Goal: Task Accomplishment & Management: Use online tool/utility

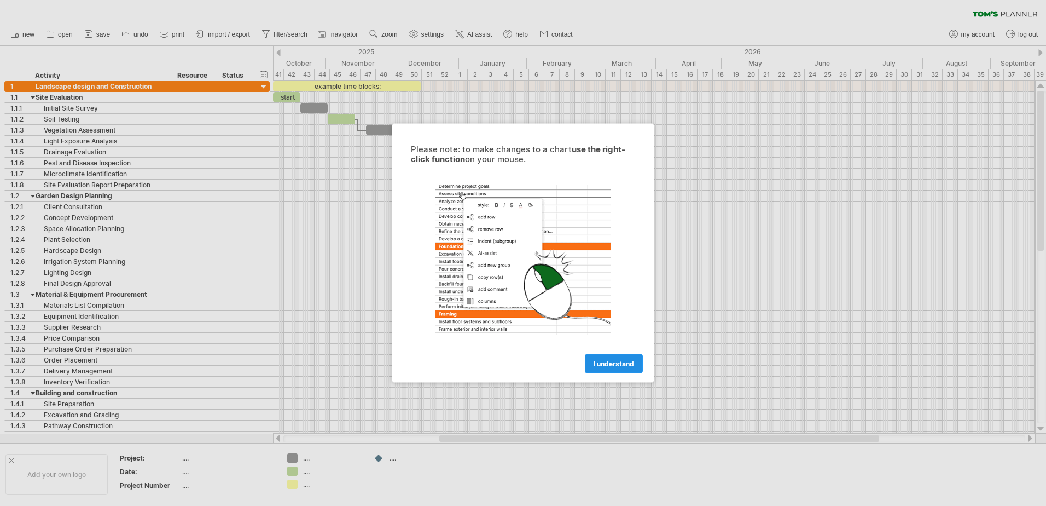
click at [619, 363] on span "I understand" at bounding box center [614, 363] width 40 height 8
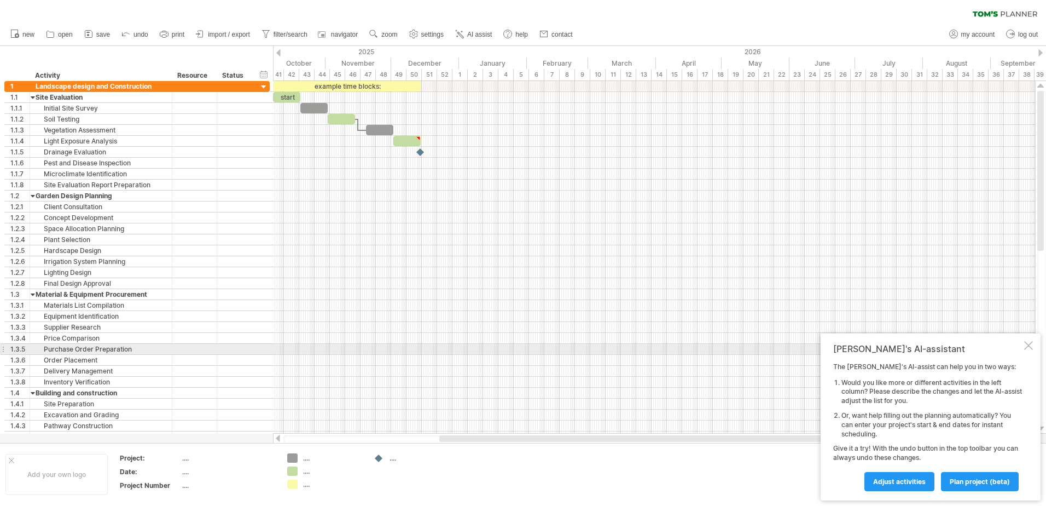
click at [1026, 345] on div at bounding box center [1028, 345] width 9 height 9
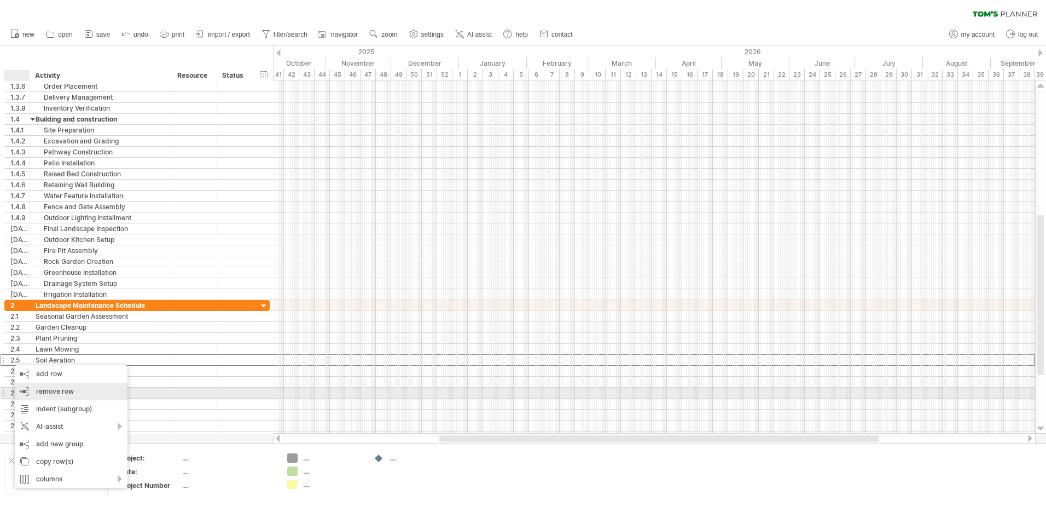
click at [69, 388] on span "remove row" at bounding box center [55, 391] width 38 height 8
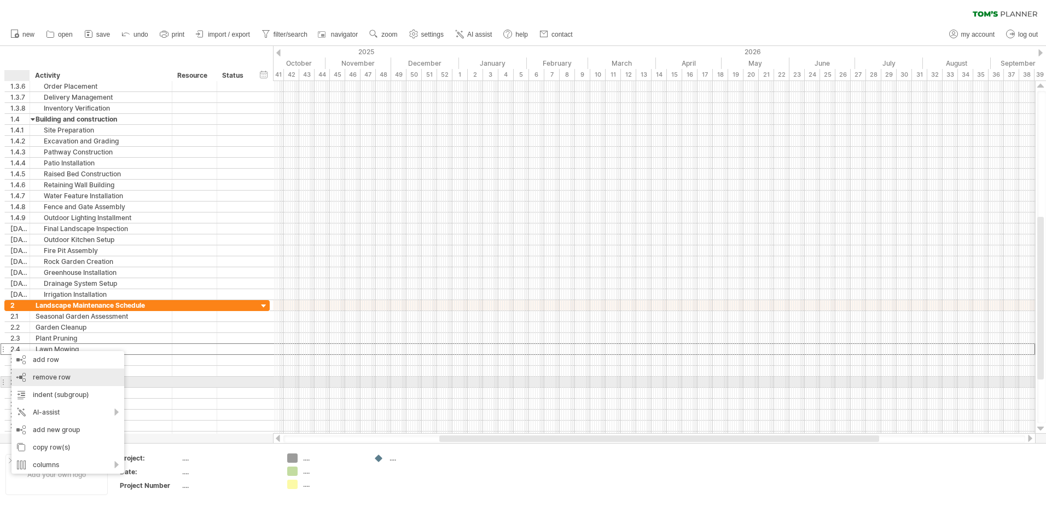
click at [56, 377] on span "remove row" at bounding box center [52, 377] width 38 height 8
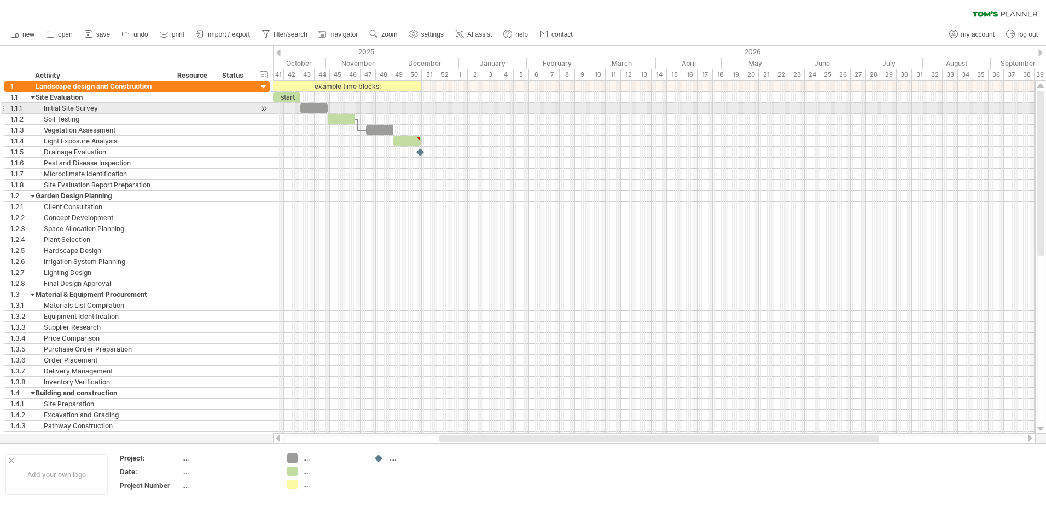
click at [265, 111] on div at bounding box center [264, 108] width 10 height 11
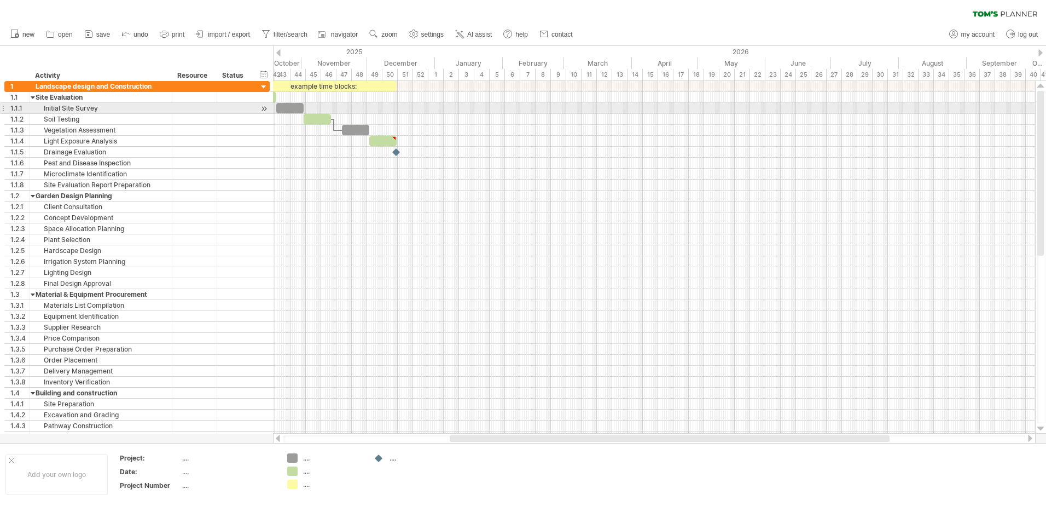
click at [265, 111] on div at bounding box center [264, 108] width 10 height 11
click at [263, 107] on div at bounding box center [264, 108] width 10 height 11
click at [265, 108] on div at bounding box center [264, 108] width 10 height 11
click at [171, 112] on div at bounding box center [170, 108] width 5 height 11
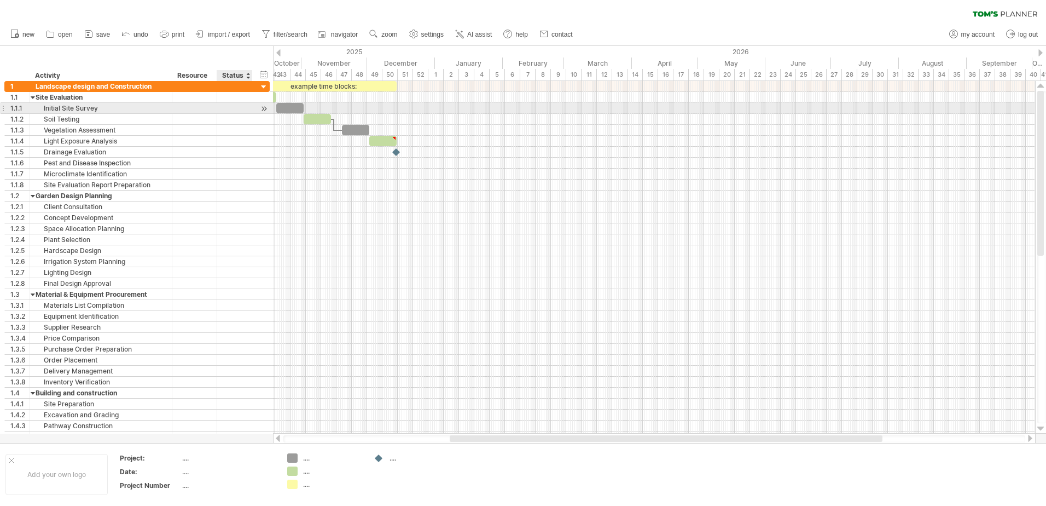
click at [262, 111] on div at bounding box center [264, 108] width 10 height 11
click at [264, 110] on div at bounding box center [264, 108] width 10 height 11
click at [283, 106] on div at bounding box center [289, 108] width 27 height 10
click at [277, 108] on span at bounding box center [276, 108] width 4 height 10
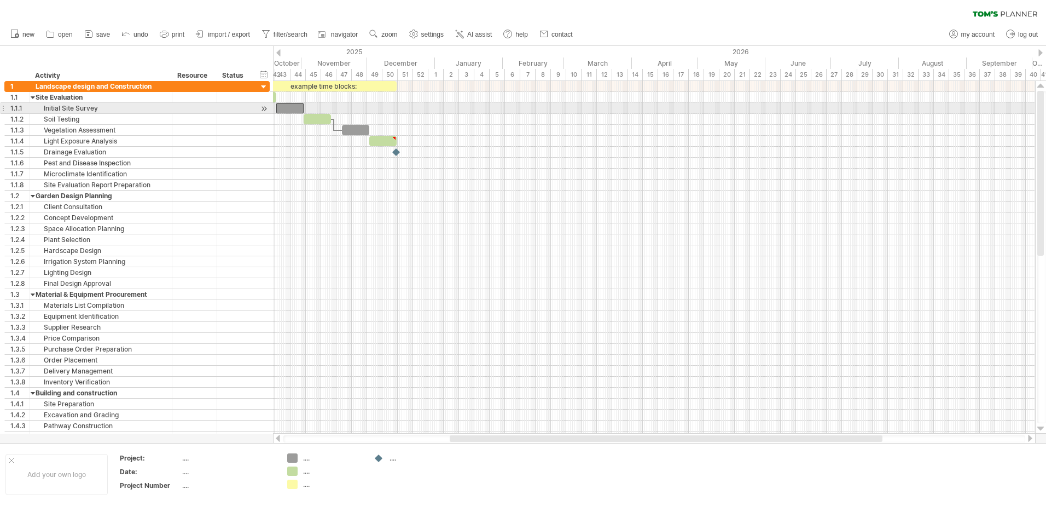
click at [284, 108] on div at bounding box center [289, 108] width 27 height 10
drag, startPoint x: 275, startPoint y: 109, endPoint x: 289, endPoint y: 109, distance: 14.2
click at [289, 109] on span at bounding box center [290, 108] width 4 height 10
drag, startPoint x: 289, startPoint y: 109, endPoint x: 280, endPoint y: 110, distance: 9.4
click at [287, 110] on span at bounding box center [289, 108] width 4 height 10
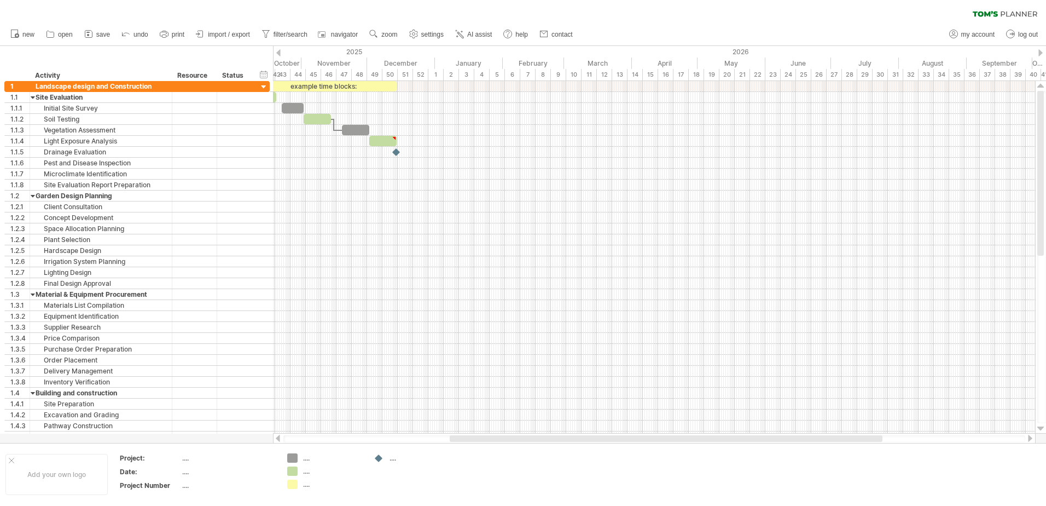
click at [280, 53] on div at bounding box center [278, 52] width 4 height 7
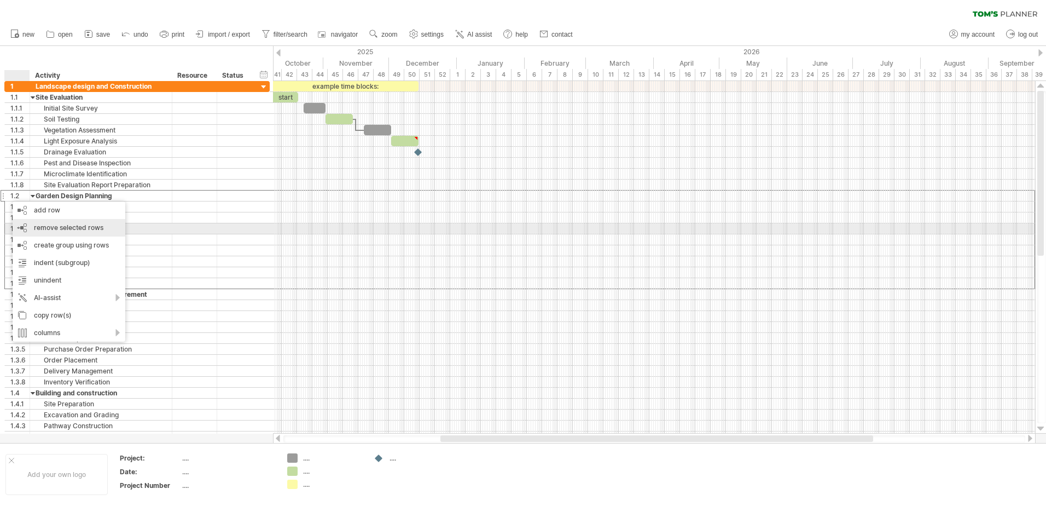
click at [61, 225] on span "remove selected rows" at bounding box center [68, 227] width 69 height 8
click at [55, 224] on span "remove selected rows" at bounding box center [66, 227] width 69 height 8
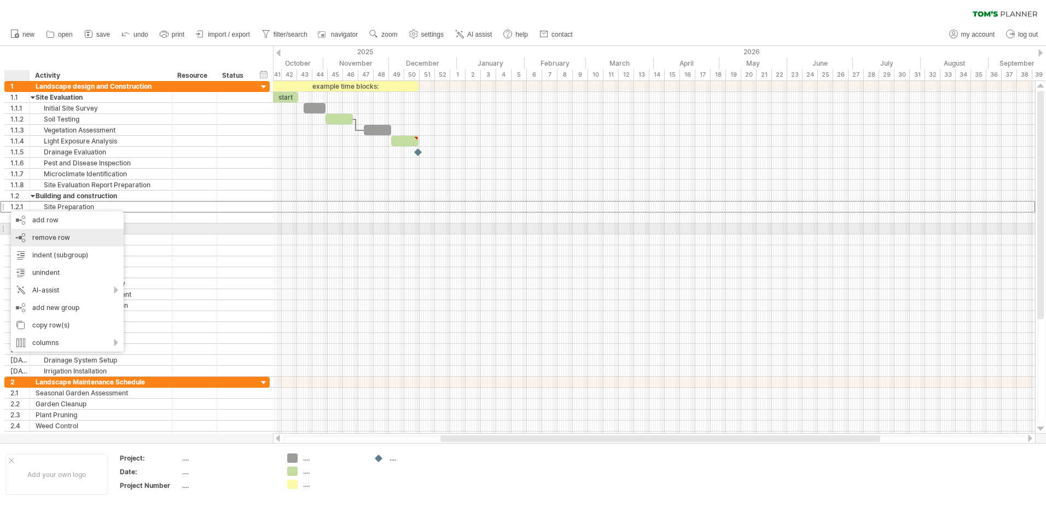
click at [52, 234] on span "remove row" at bounding box center [51, 237] width 38 height 8
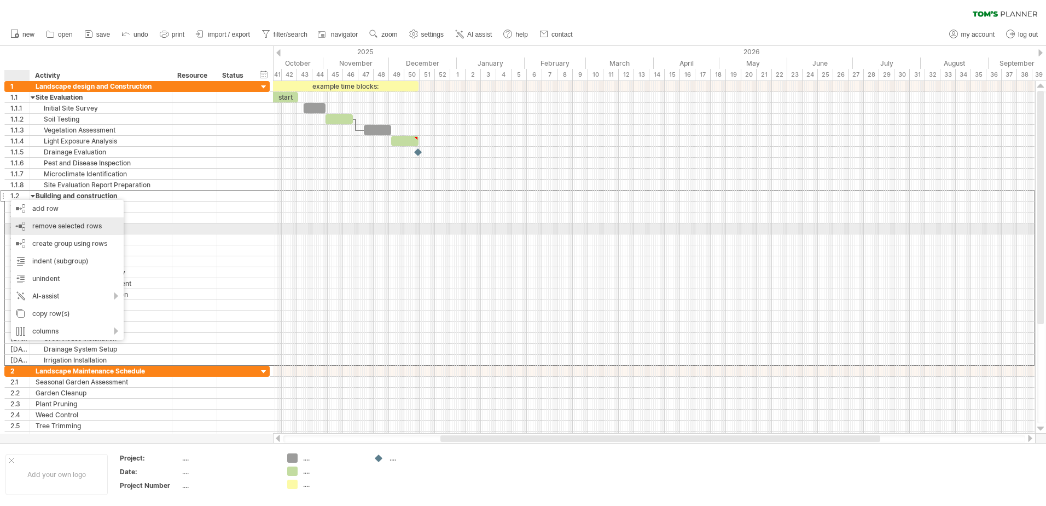
click at [49, 230] on div "remove row remove selected rows" at bounding box center [67, 226] width 113 height 18
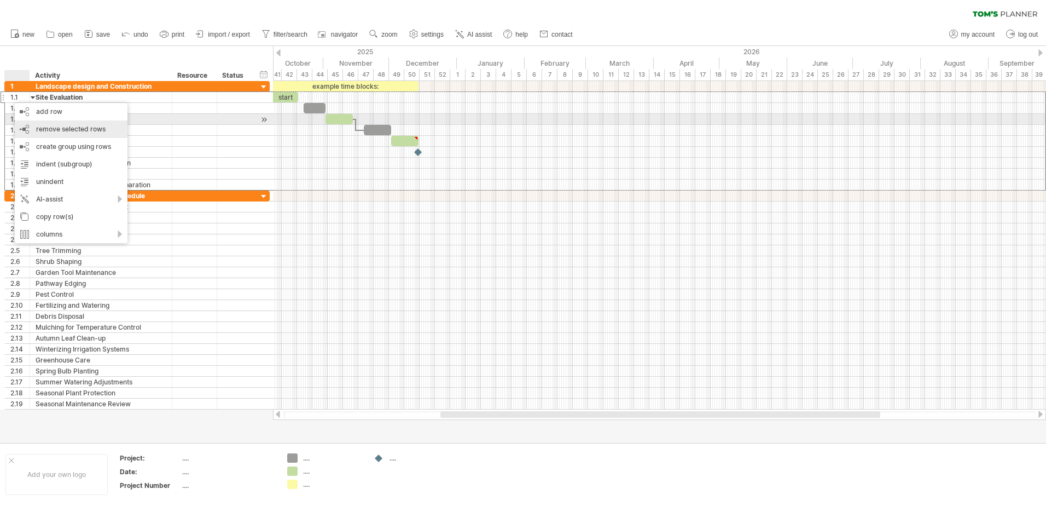
click at [65, 124] on div "remove row remove selected rows" at bounding box center [71, 129] width 113 height 18
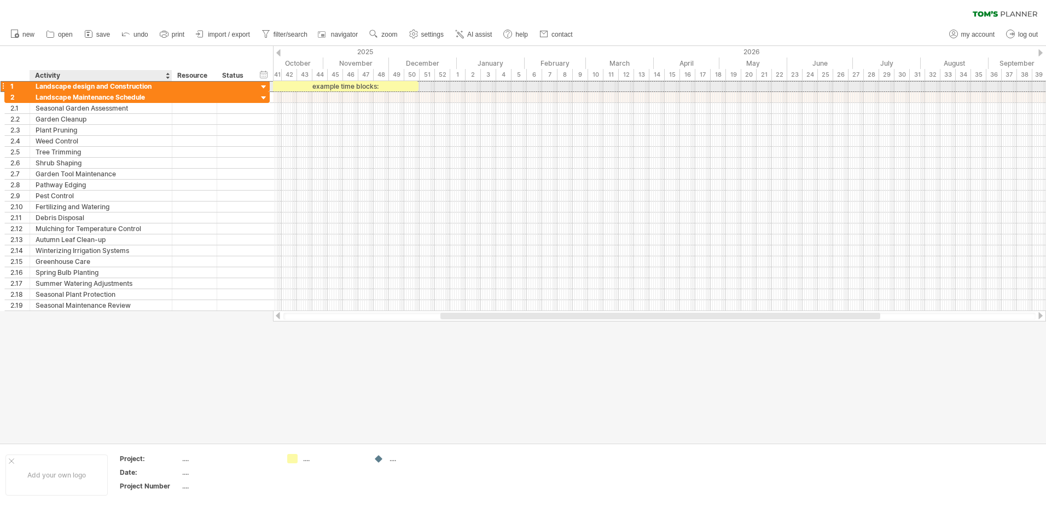
click at [109, 87] on div "Landscape design and Construction" at bounding box center [101, 86] width 131 height 10
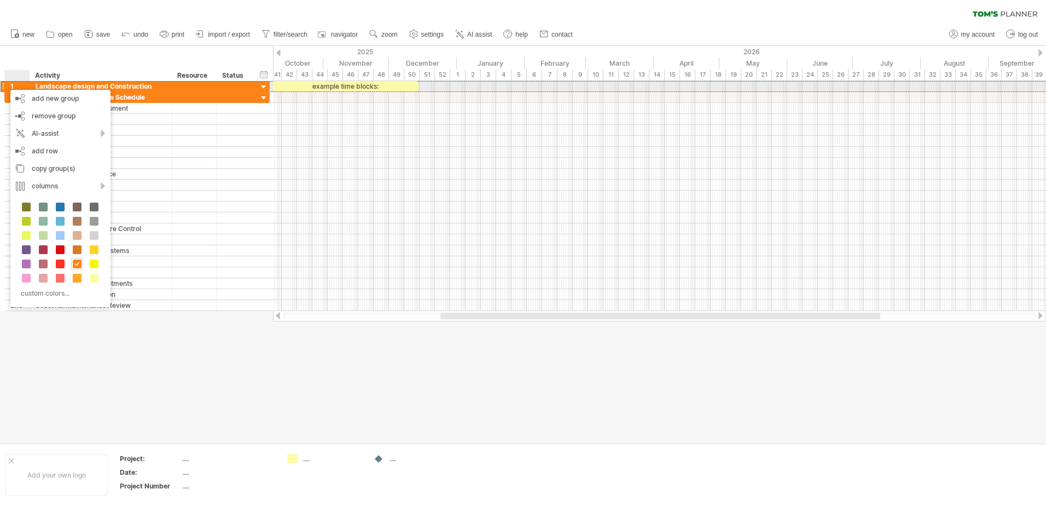
click at [160, 87] on div "Landscape design and Construction" at bounding box center [101, 86] width 131 height 10
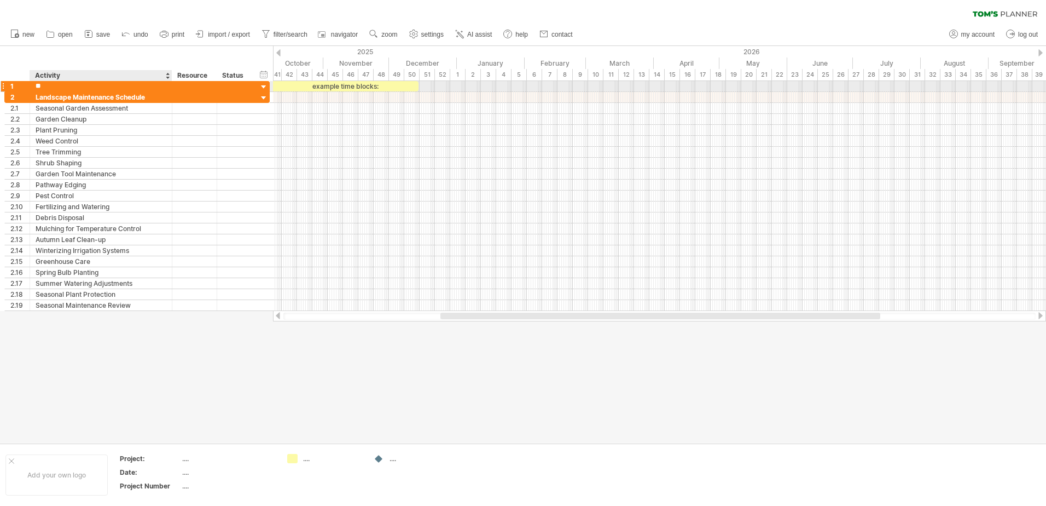
type input "*"
click at [111, 126] on div "Plant Pruning" at bounding box center [101, 130] width 131 height 10
click at [268, 73] on div "hide start/end/duration show start/end/duration" at bounding box center [264, 73] width 10 height 11
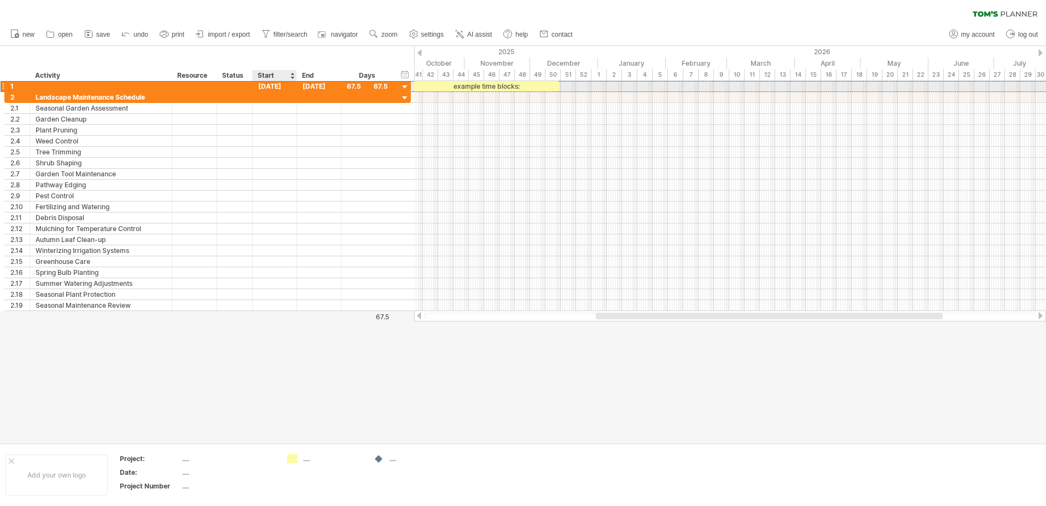
click at [277, 87] on div "[DATE]" at bounding box center [275, 86] width 44 height 10
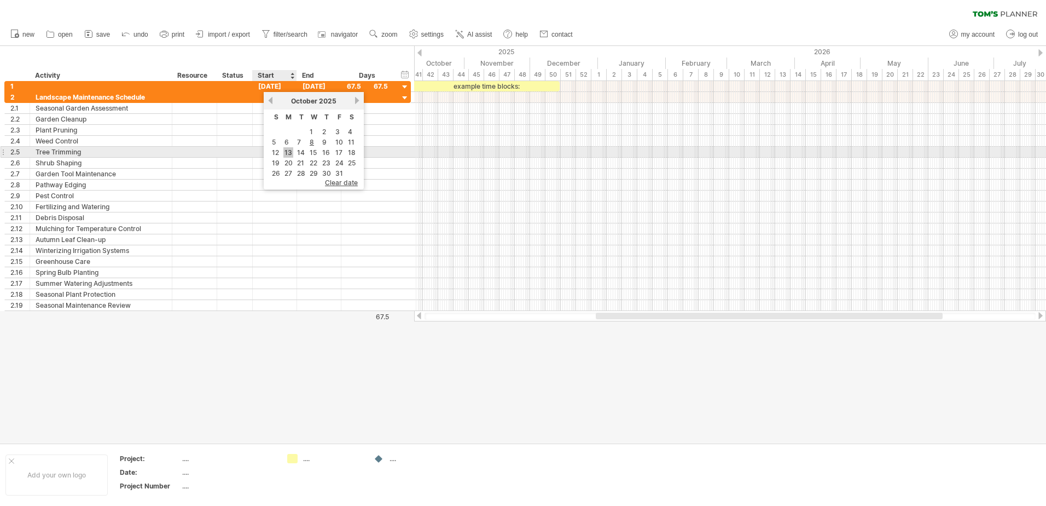
click at [287, 153] on link "13" at bounding box center [288, 152] width 10 height 10
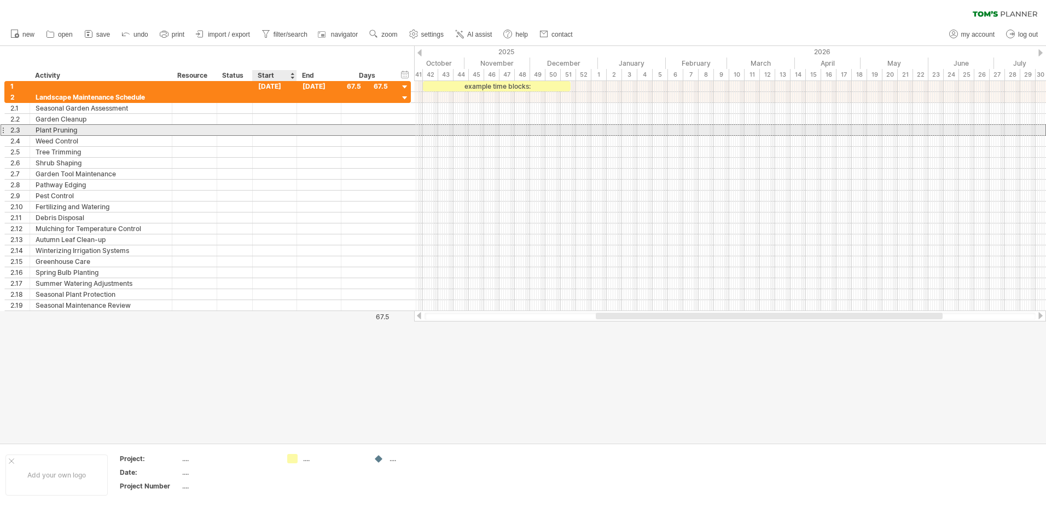
click at [273, 132] on div at bounding box center [275, 130] width 44 height 10
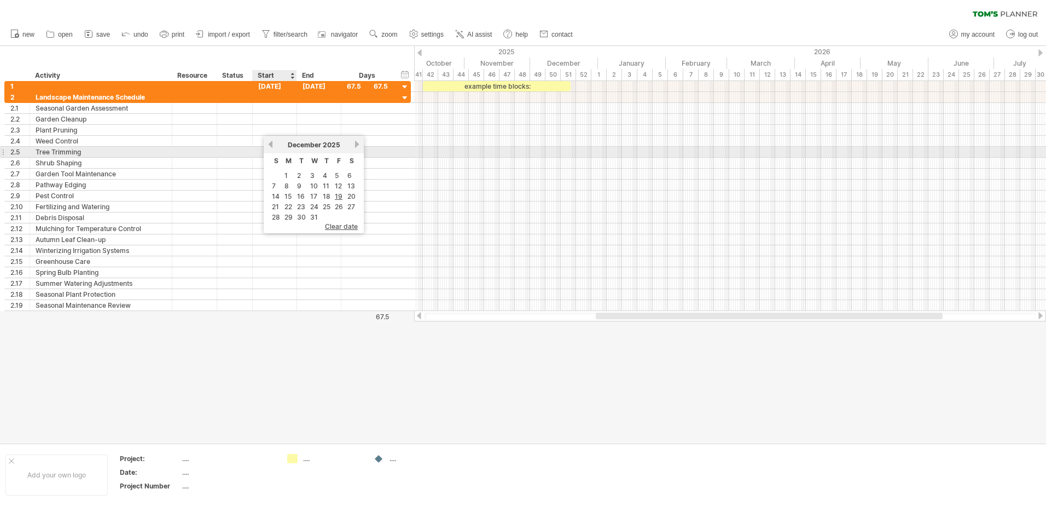
click at [271, 147] on link "previous" at bounding box center [270, 144] width 8 height 8
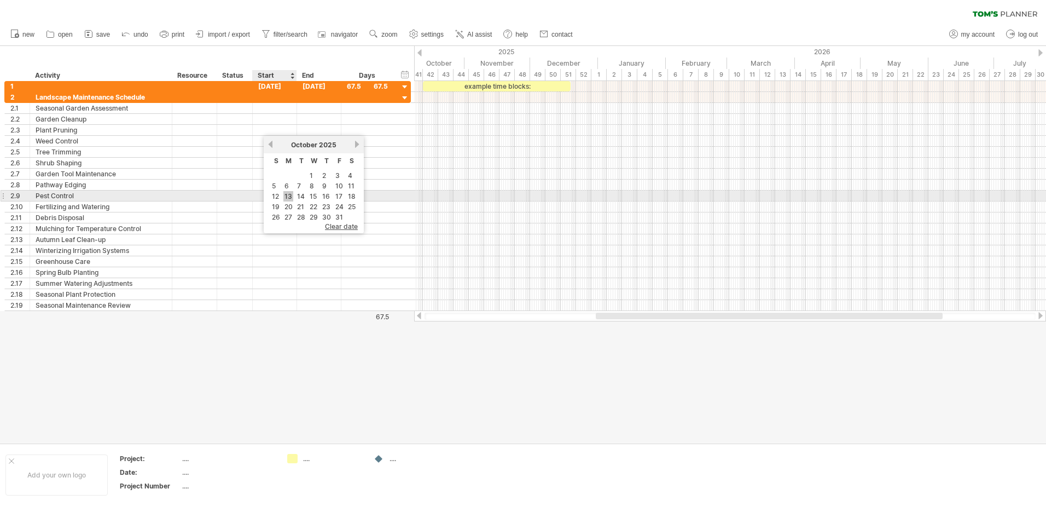
click at [289, 193] on link "13" at bounding box center [288, 196] width 10 height 10
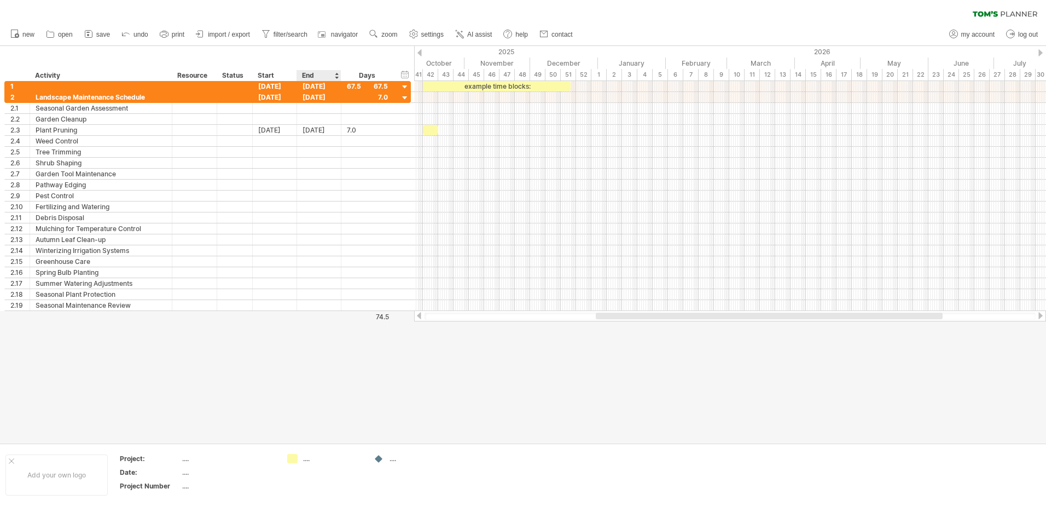
click at [335, 78] on div at bounding box center [336, 75] width 4 height 11
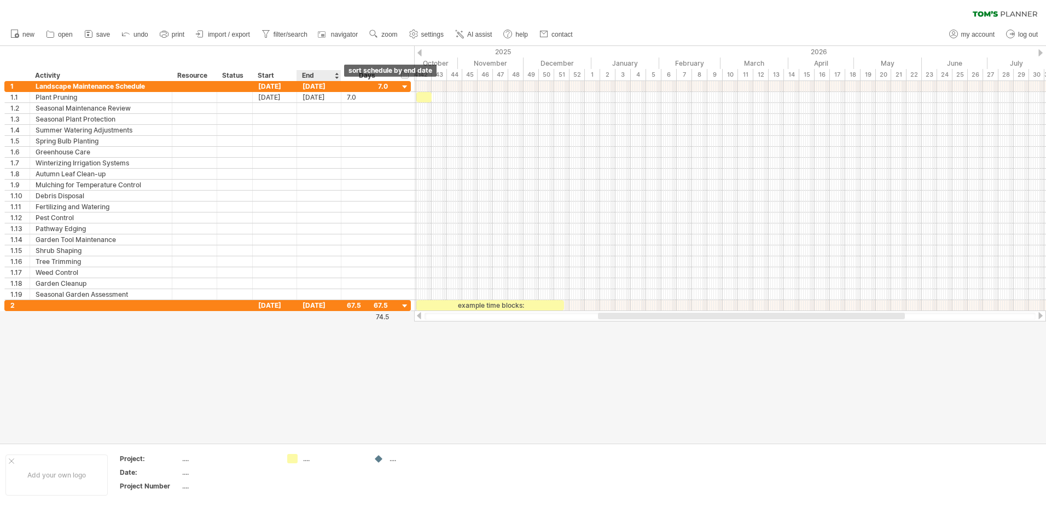
click at [337, 78] on div at bounding box center [336, 75] width 4 height 11
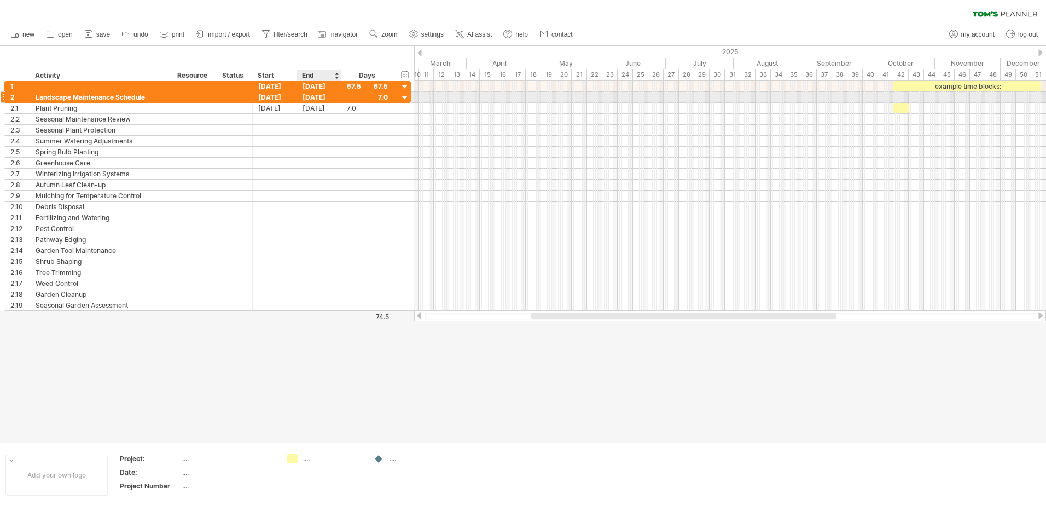
click at [333, 97] on div "[DATE]" at bounding box center [319, 97] width 44 height 10
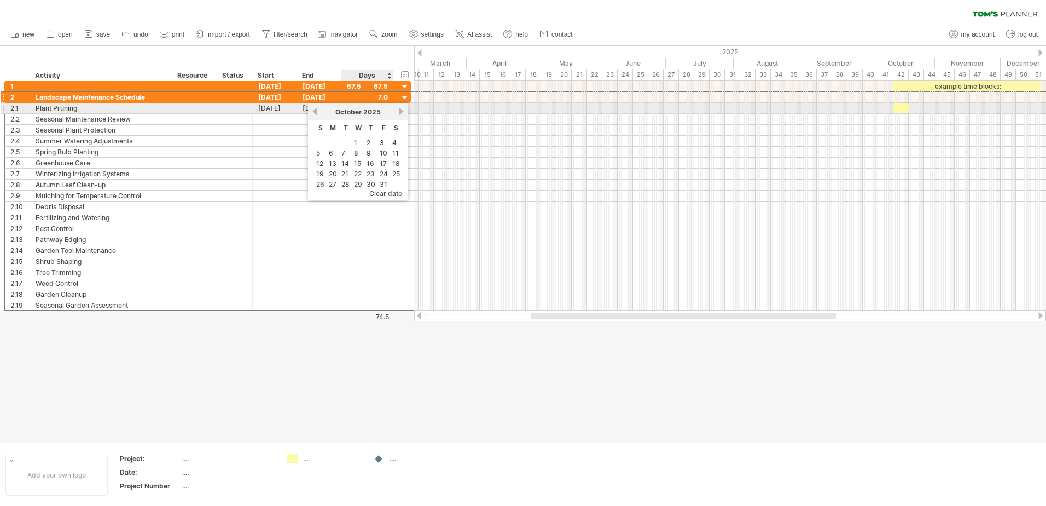
click at [404, 111] on link "next" at bounding box center [401, 111] width 8 height 8
click at [403, 111] on link "next" at bounding box center [401, 111] width 8 height 8
click at [403, 111] on link "next" at bounding box center [400, 111] width 8 height 8
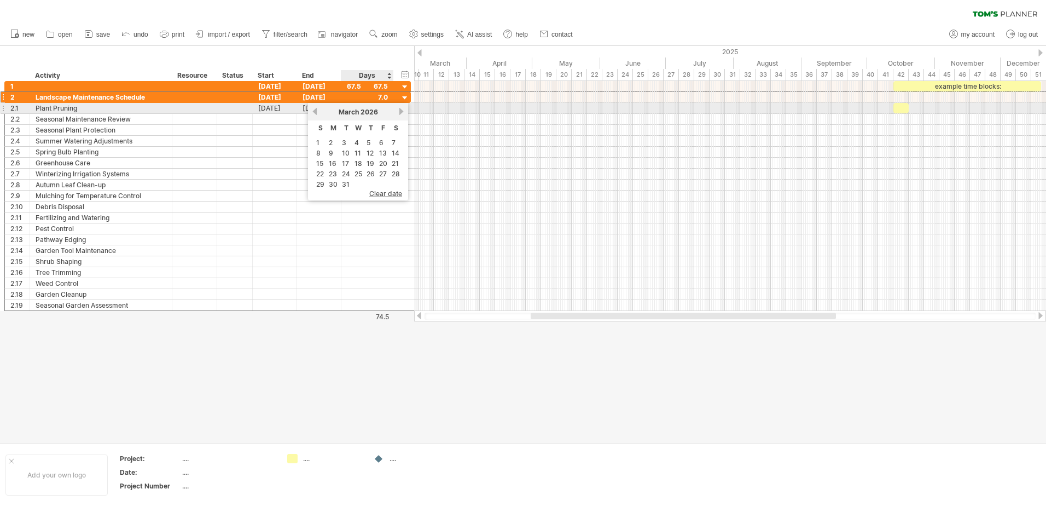
click at [403, 111] on link "next" at bounding box center [401, 111] width 8 height 8
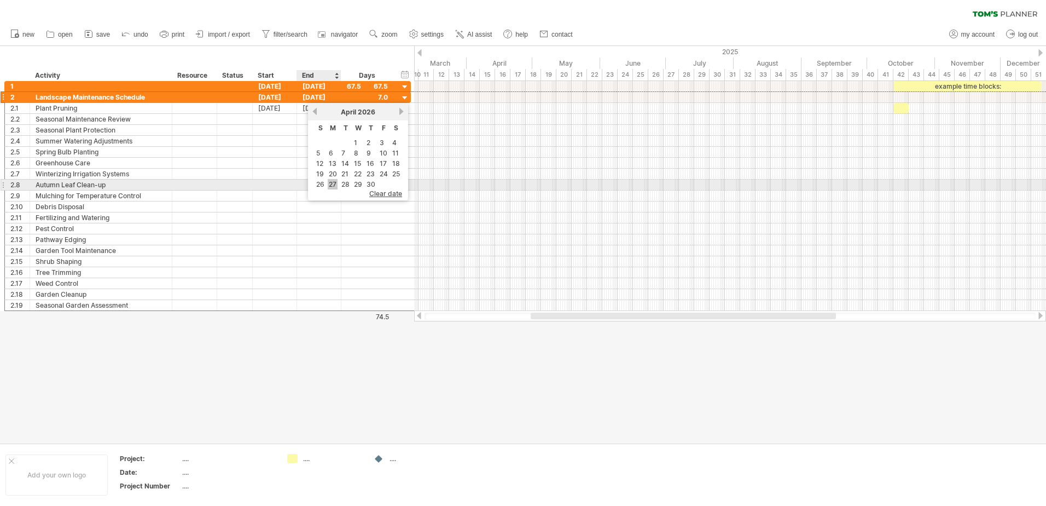
click at [333, 183] on link "27" at bounding box center [333, 184] width 10 height 10
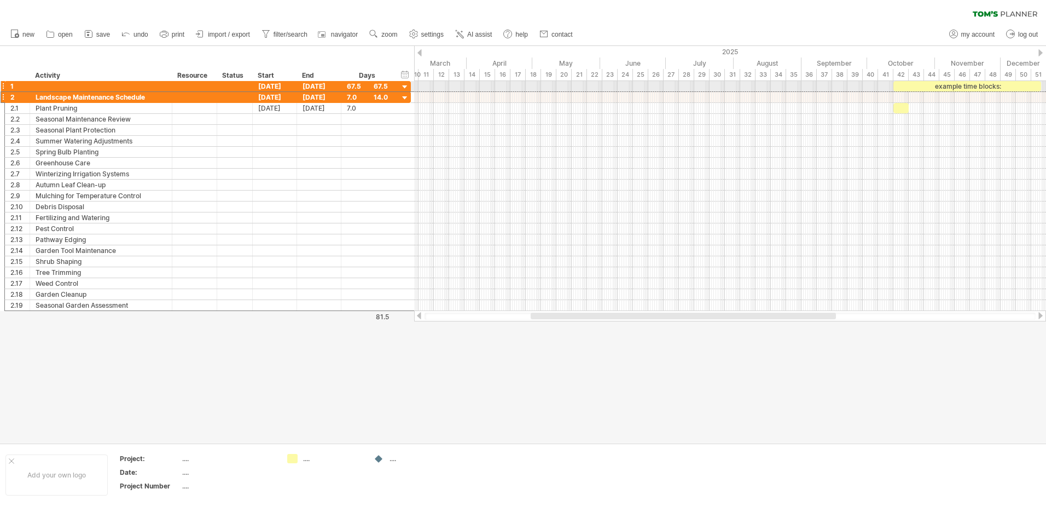
click at [926, 86] on div "example time blocks:" at bounding box center [967, 86] width 148 height 10
click at [326, 97] on div "[DATE]" at bounding box center [319, 97] width 44 height 10
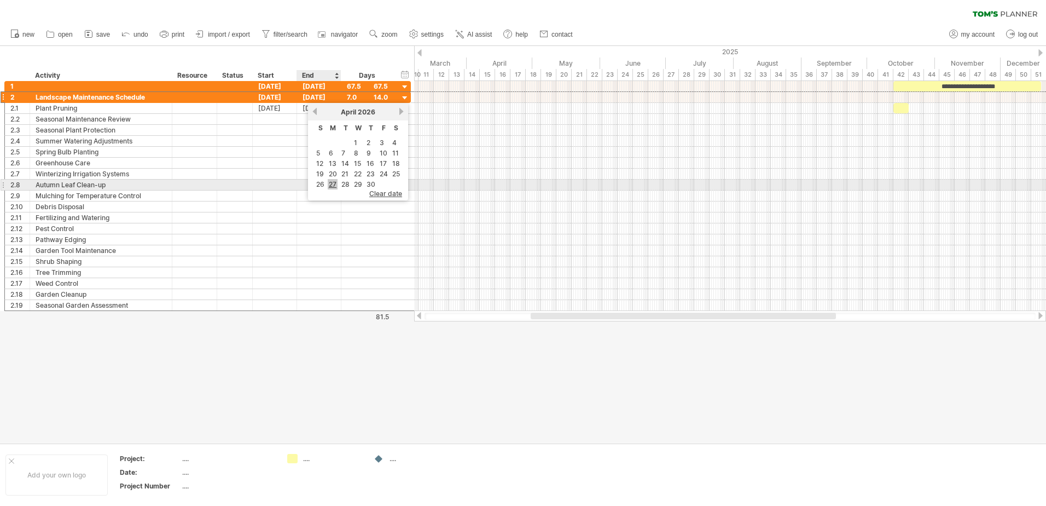
click at [333, 185] on link "27" at bounding box center [333, 184] width 10 height 10
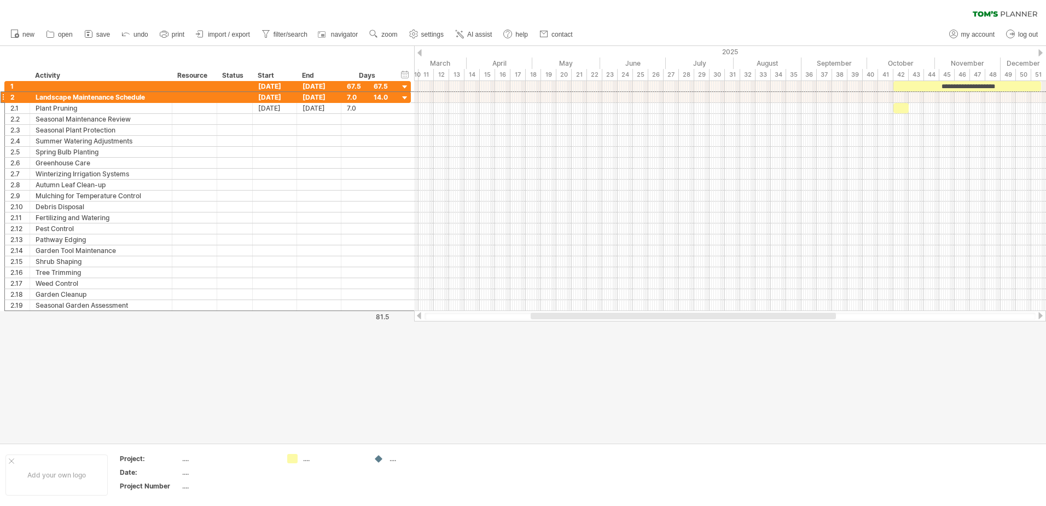
click at [421, 51] on div at bounding box center [419, 52] width 4 height 7
click at [419, 51] on div at bounding box center [419, 52] width 4 height 7
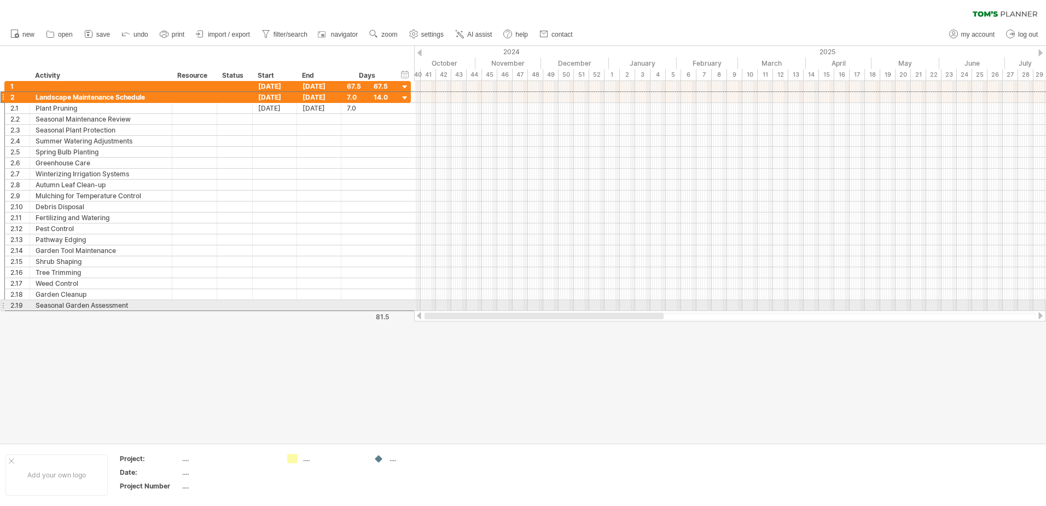
drag, startPoint x: 584, startPoint y: 315, endPoint x: 437, endPoint y: 304, distance: 147.6
click at [437, 304] on div "Trying to reach [DOMAIN_NAME] Connected again... 0% clear filter new 1" at bounding box center [523, 253] width 1046 height 506
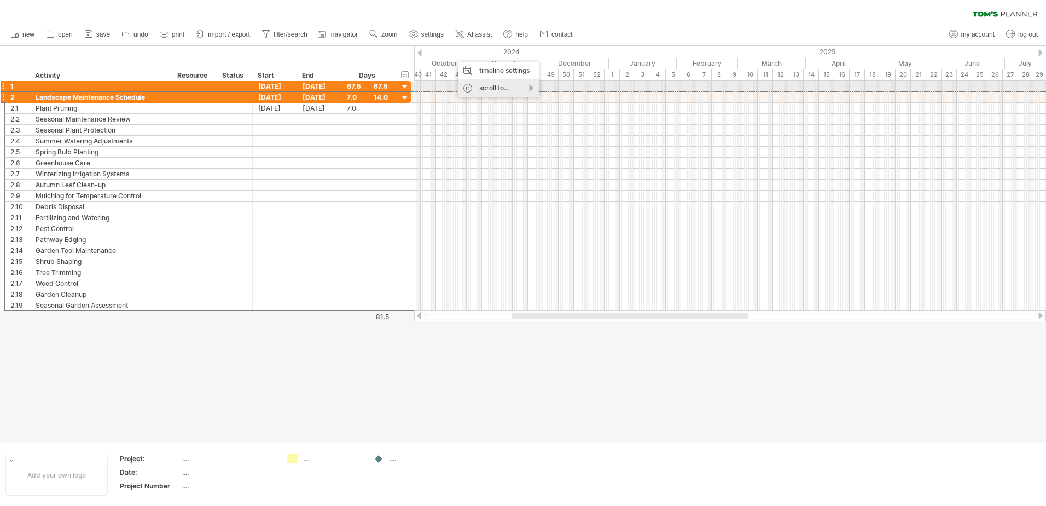
click at [528, 88] on div "scroll to..." at bounding box center [498, 88] width 81 height 18
click at [564, 98] on div "start schedule" at bounding box center [571, 102] width 74 height 18
click at [520, 89] on div "scroll to..." at bounding box center [485, 93] width 81 height 18
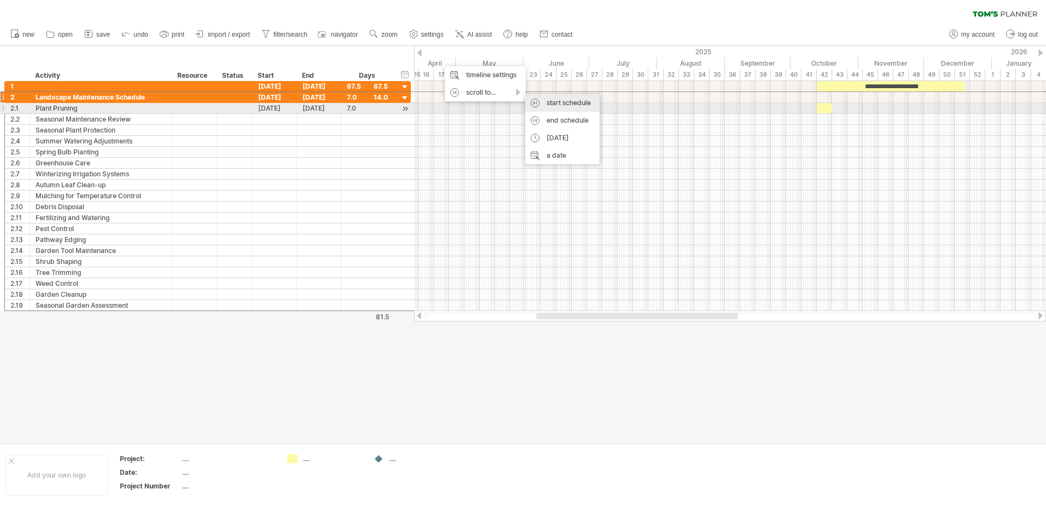
click at [576, 104] on div "start schedule" at bounding box center [562, 103] width 74 height 18
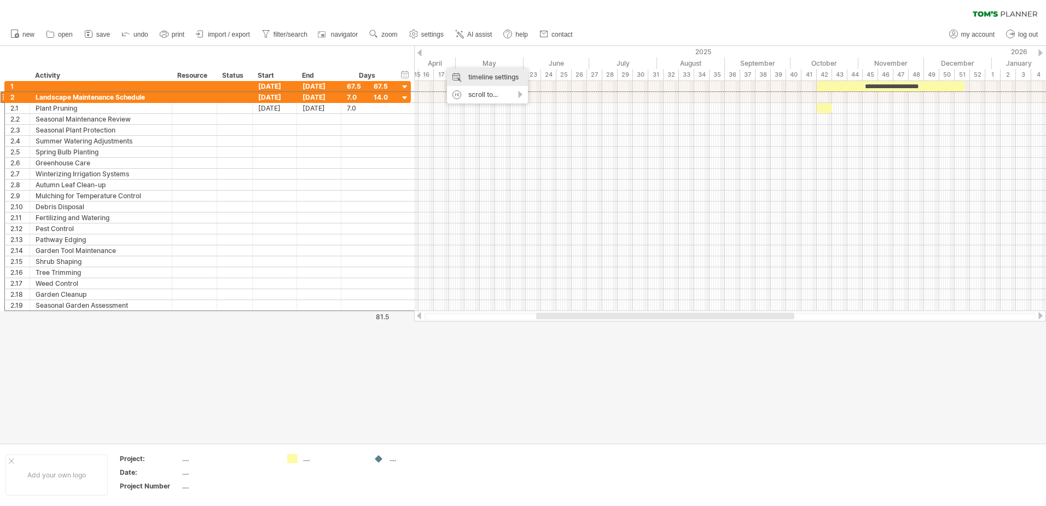
click at [506, 73] on div "timeline settings" at bounding box center [487, 77] width 81 height 18
select select "*"
select select "**"
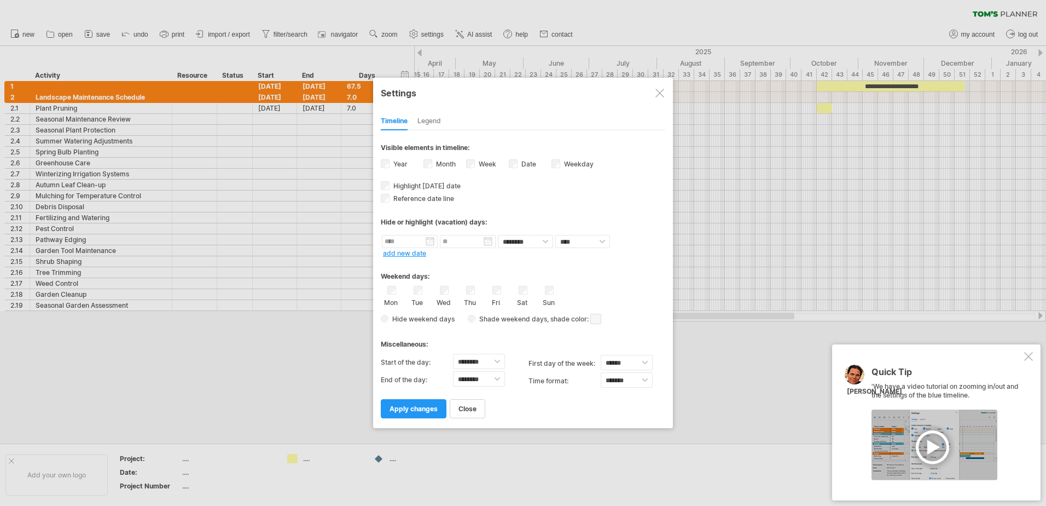
drag, startPoint x: 420, startPoint y: 406, endPoint x: 443, endPoint y: 388, distance: 29.7
click at [420, 406] on span "apply changes" at bounding box center [414, 408] width 48 height 8
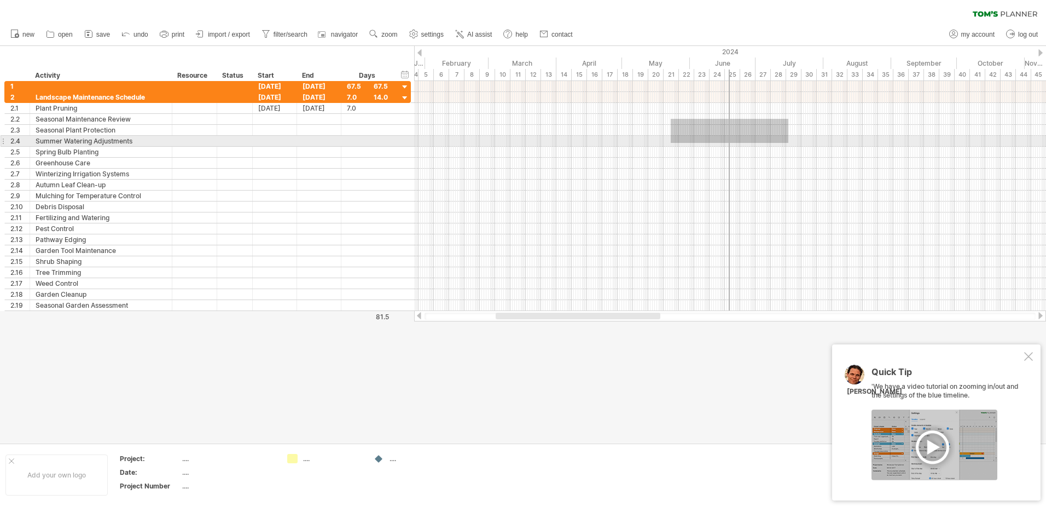
drag, startPoint x: 788, startPoint y: 119, endPoint x: 651, endPoint y: 145, distance: 139.8
click at [652, 145] on div at bounding box center [730, 201] width 632 height 219
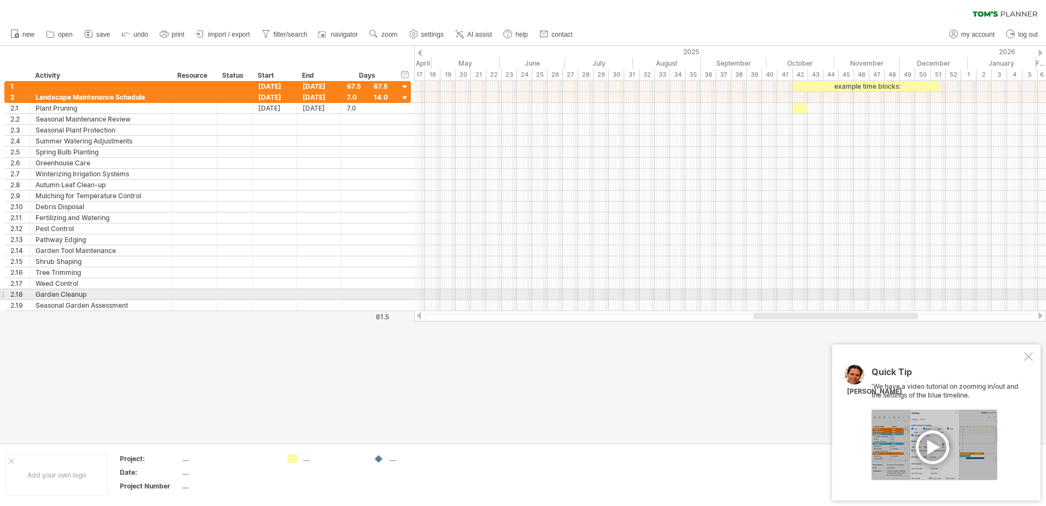
drag, startPoint x: 598, startPoint y: 315, endPoint x: 856, endPoint y: 294, distance: 258.5
click at [856, 294] on div "Trying to reach [DOMAIN_NAME] Connected again... 0% clear filter new 1" at bounding box center [523, 253] width 1046 height 506
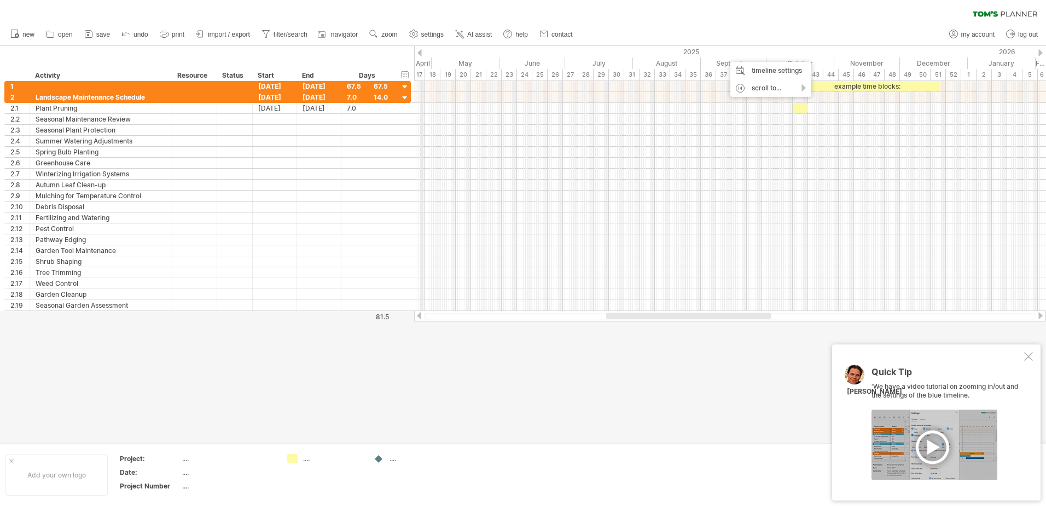
click at [422, 53] on div "2025" at bounding box center [568, 51] width 799 height 11
click at [420, 53] on div at bounding box center [419, 52] width 4 height 7
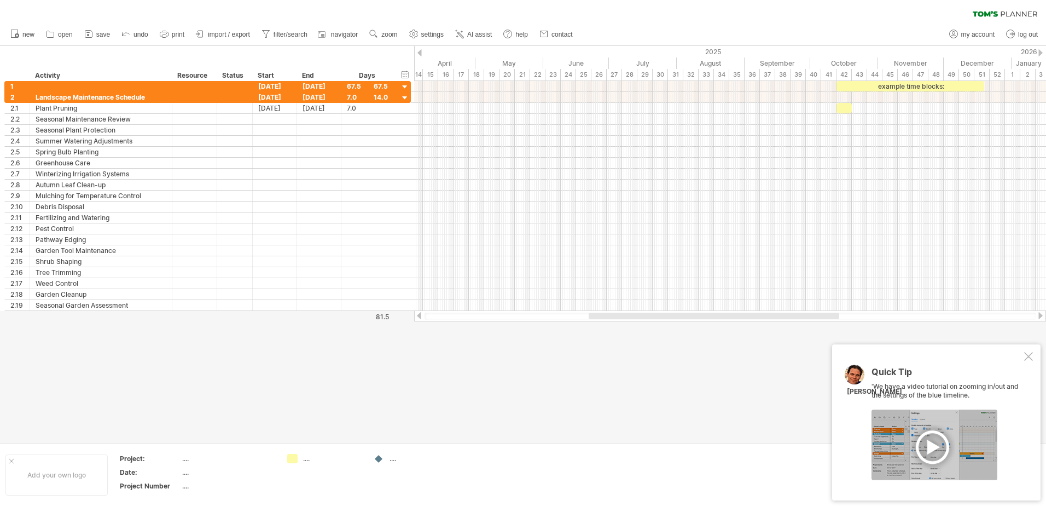
click at [420, 53] on div at bounding box center [419, 52] width 4 height 7
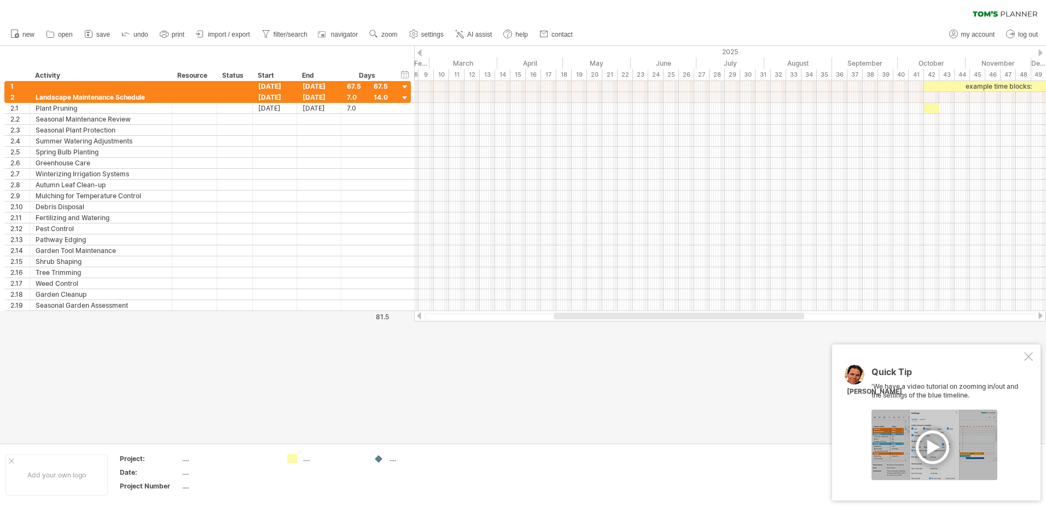
click at [420, 53] on div at bounding box center [419, 52] width 4 height 7
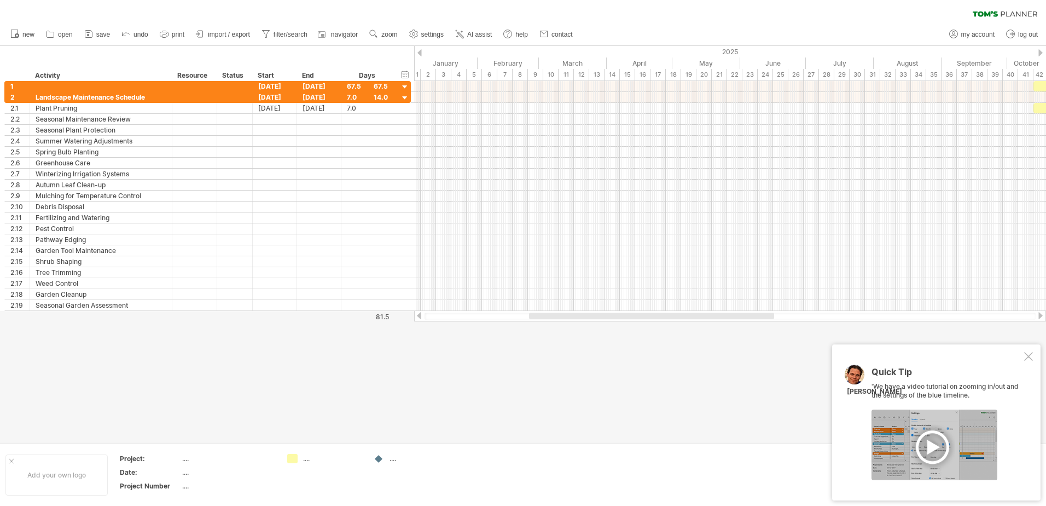
click at [420, 53] on div at bounding box center [419, 52] width 4 height 7
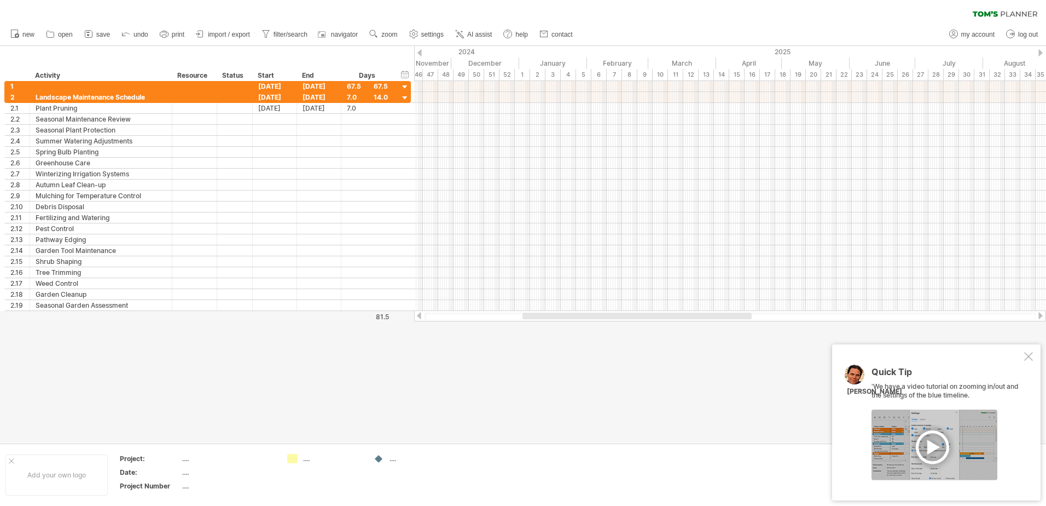
click at [420, 53] on div at bounding box center [419, 52] width 4 height 7
click at [563, 82] on div "scroll to..." at bounding box center [538, 83] width 81 height 18
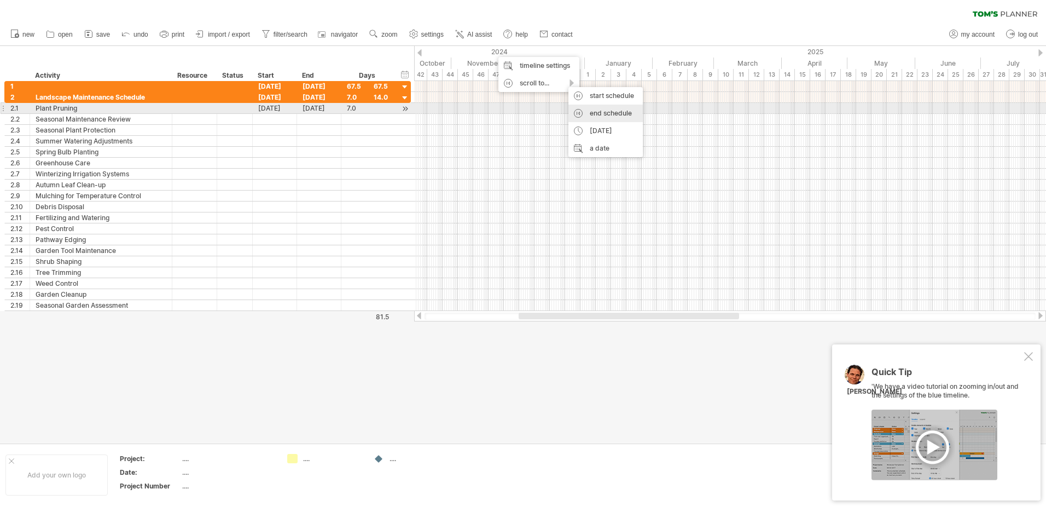
click at [607, 112] on div "end schedule" at bounding box center [605, 113] width 74 height 18
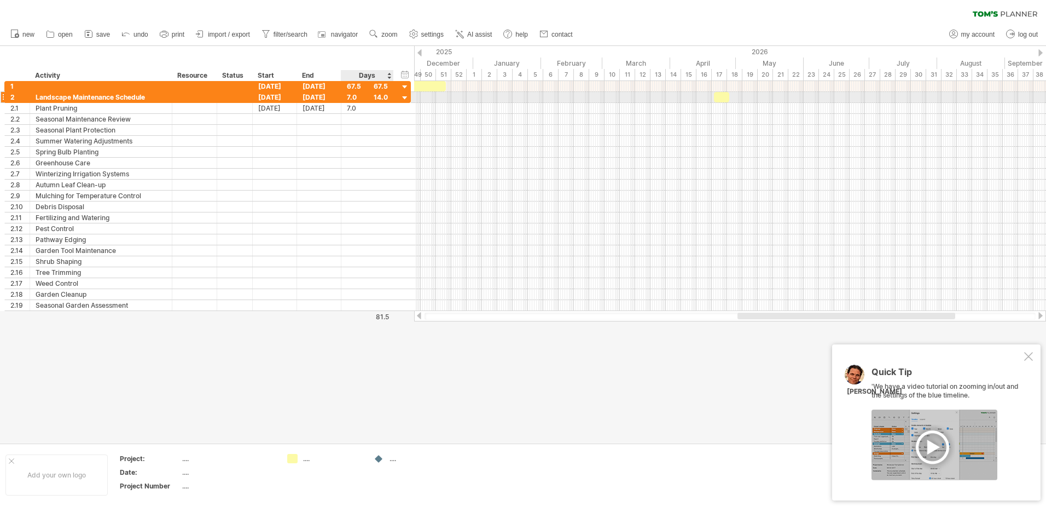
click at [404, 97] on div at bounding box center [405, 98] width 10 height 10
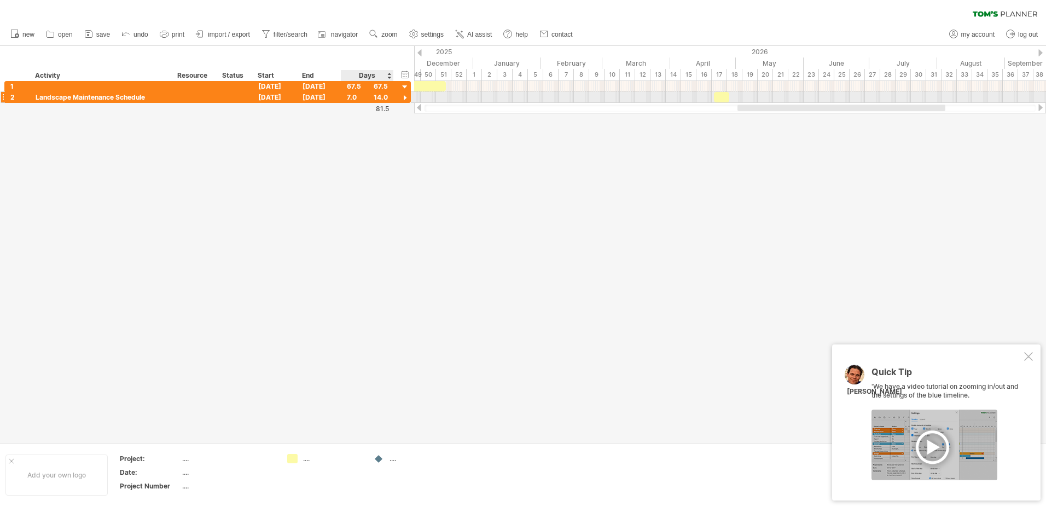
click at [404, 97] on div at bounding box center [405, 98] width 10 height 10
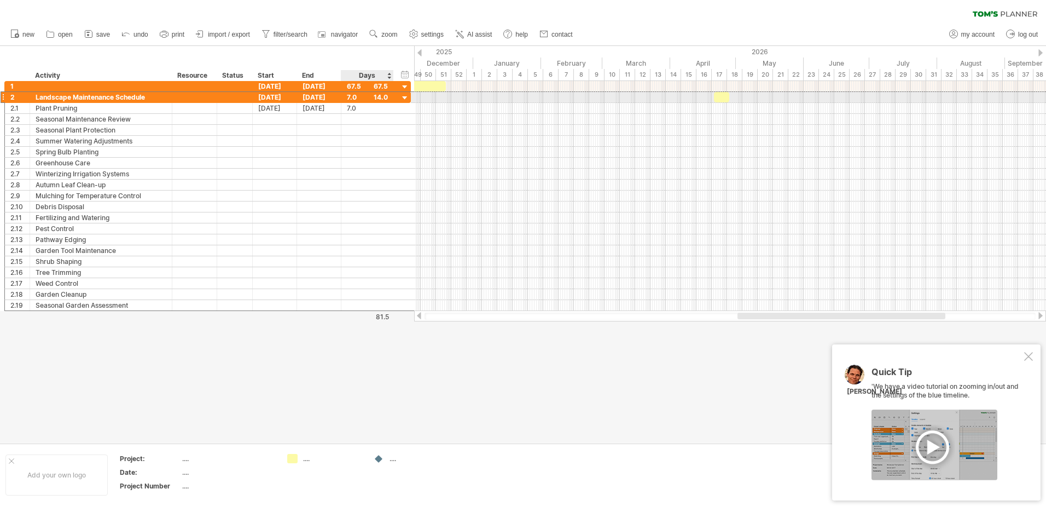
click at [381, 93] on div "7.0" at bounding box center [367, 97] width 41 height 10
click at [379, 97] on div "***" at bounding box center [367, 97] width 41 height 10
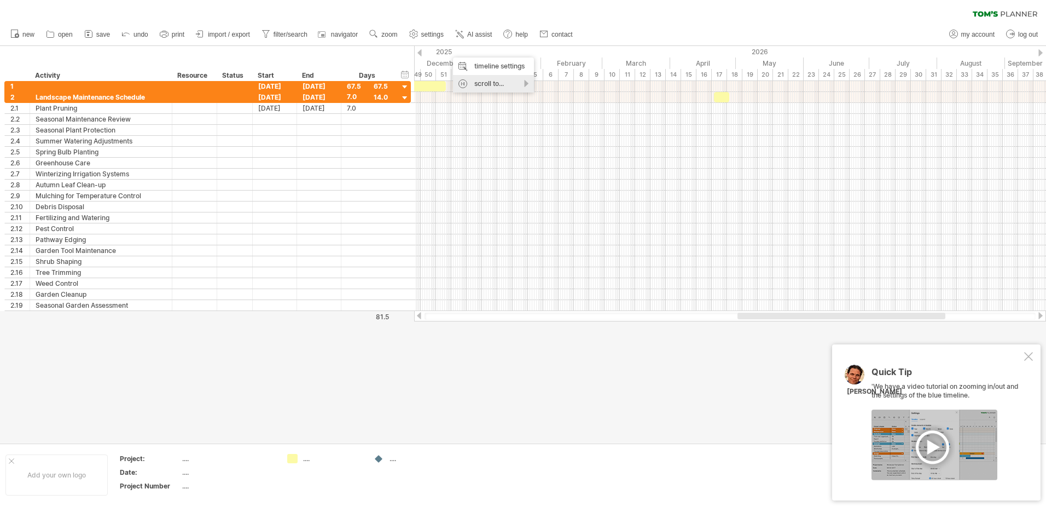
click at [499, 81] on div "scroll to..." at bounding box center [493, 84] width 81 height 18
click at [550, 96] on div "start schedule" at bounding box center [542, 95] width 74 height 18
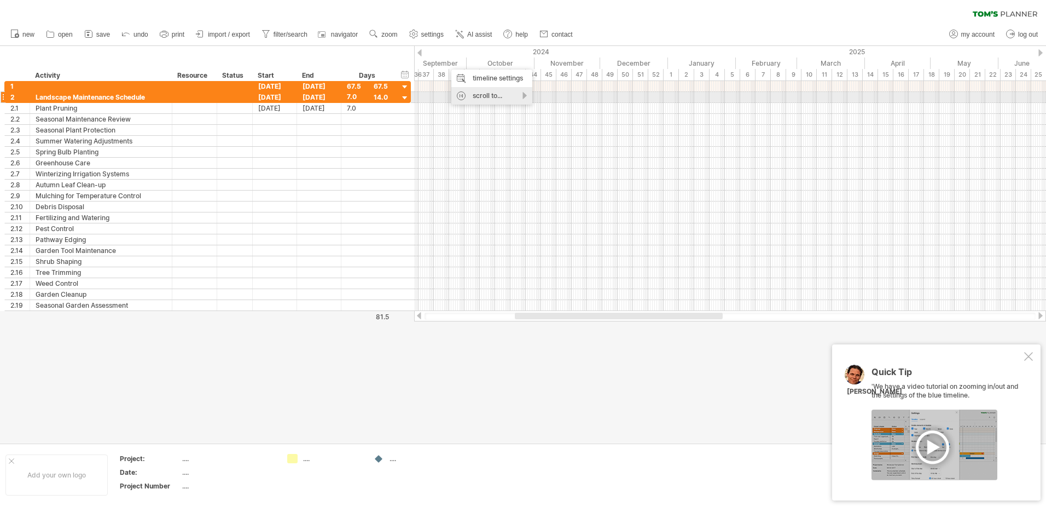
click at [485, 95] on div "scroll to..." at bounding box center [491, 96] width 81 height 18
click at [533, 107] on div "start schedule" at bounding box center [527, 109] width 74 height 18
click at [280, 82] on div "[DATE]" at bounding box center [275, 86] width 44 height 10
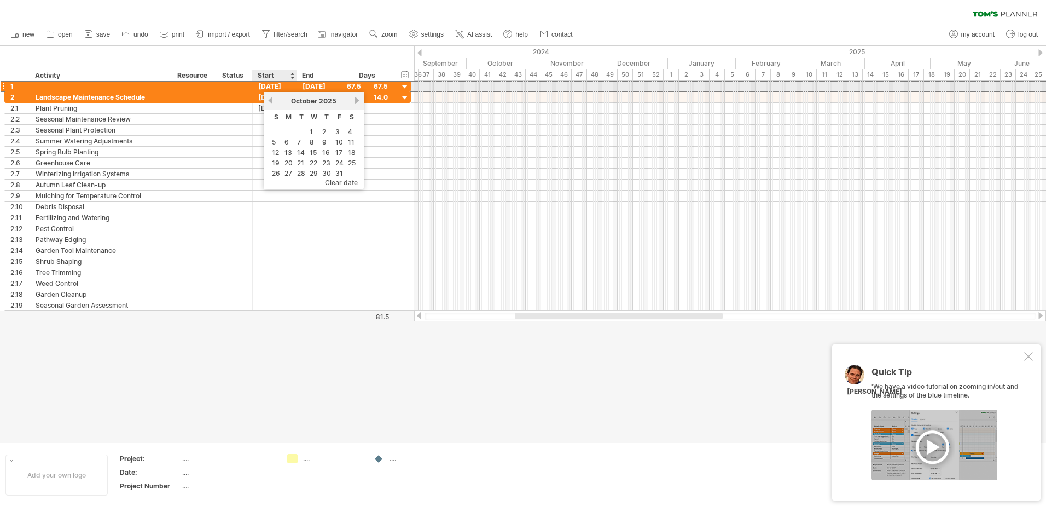
click at [277, 86] on div "[DATE]" at bounding box center [275, 86] width 44 height 10
